Goal: Communication & Community: Answer question/provide support

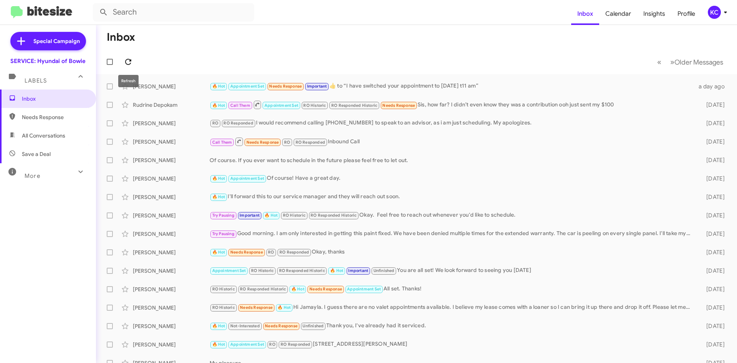
click at [134, 62] on span at bounding box center [128, 61] width 15 height 9
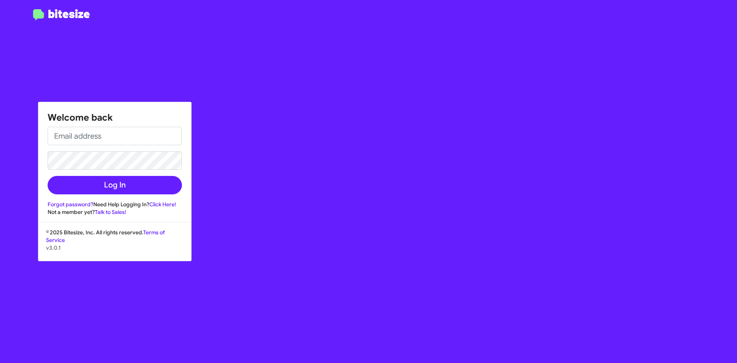
type input "[EMAIL_ADDRESS][DOMAIN_NAME]"
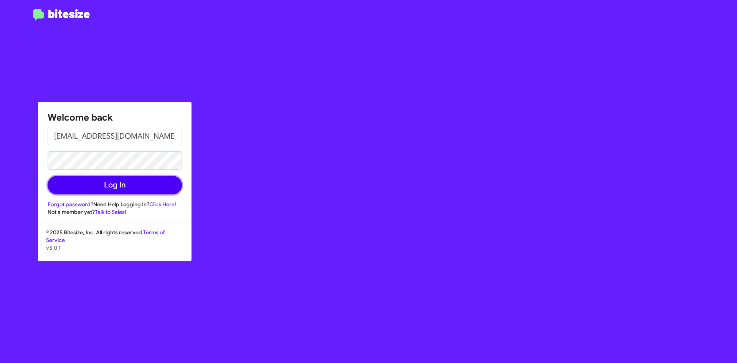
click at [95, 190] on button "Log In" at bounding box center [115, 185] width 134 height 18
